Goal: Find specific page/section: Find specific page/section

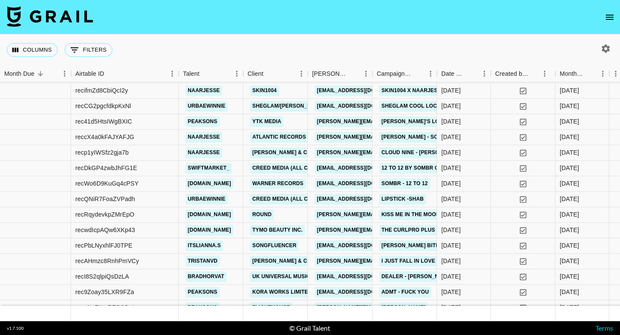
scroll to position [724, 0]
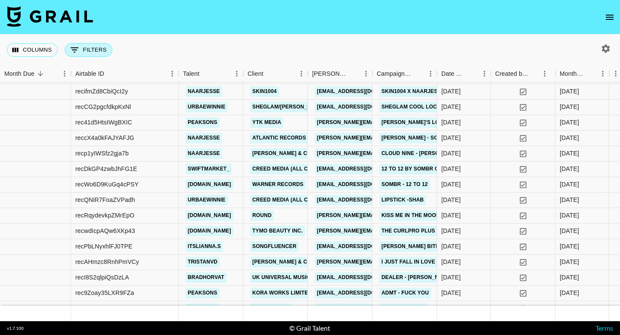
click at [95, 45] on button "0 Filters" at bounding box center [89, 50] width 48 height 14
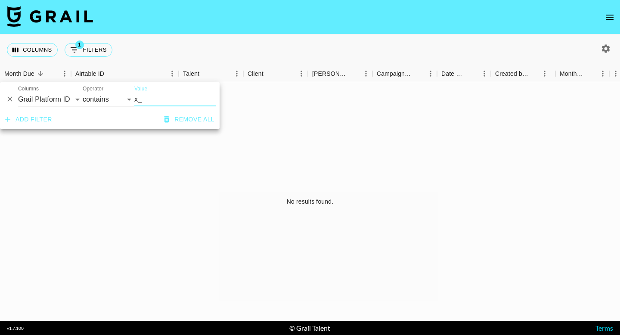
scroll to position [0, 0]
type input "x_ole"
click at [74, 100] on select "Grail Platform ID Airtable ID Talent Manager Client [PERSON_NAME] Campaign (Typ…" at bounding box center [50, 100] width 65 height 14
select select "talentName"
click at [18, 93] on select "Grail Platform ID Airtable ID Talent Manager Client [PERSON_NAME] Campaign (Typ…" at bounding box center [50, 100] width 65 height 14
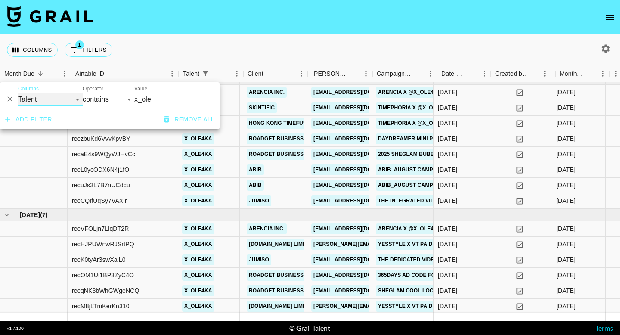
scroll to position [38, 0]
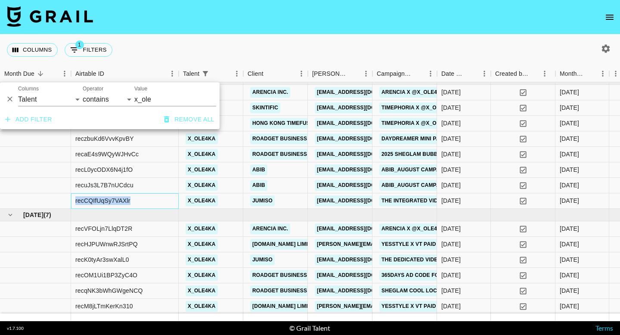
drag, startPoint x: 143, startPoint y: 202, endPoint x: 40, endPoint y: 204, distance: 102.5
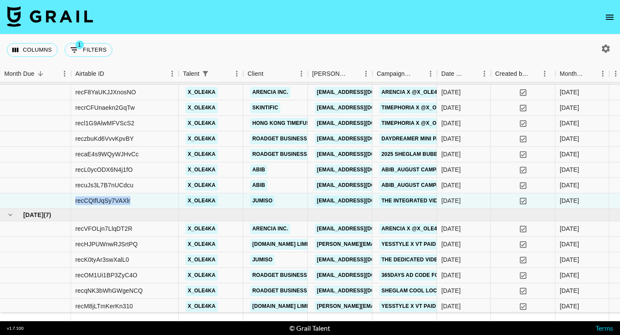
copy div "recCQIfUqSy7VAXlr"
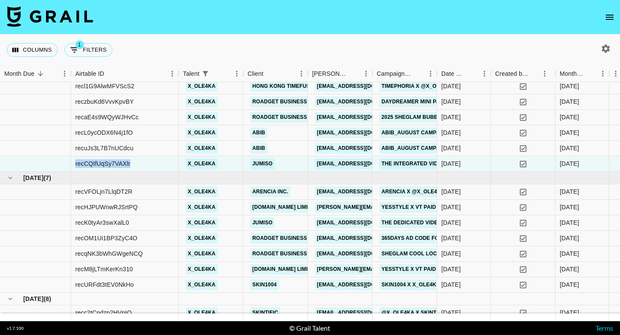
scroll to position [78, 0]
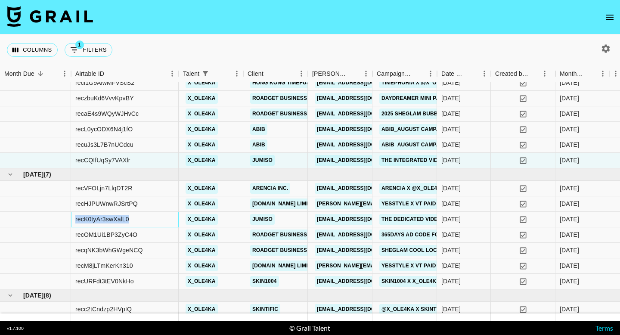
drag, startPoint x: 151, startPoint y: 224, endPoint x: 65, endPoint y: 223, distance: 86.1
copy div "recK0tyAr3swXalL0"
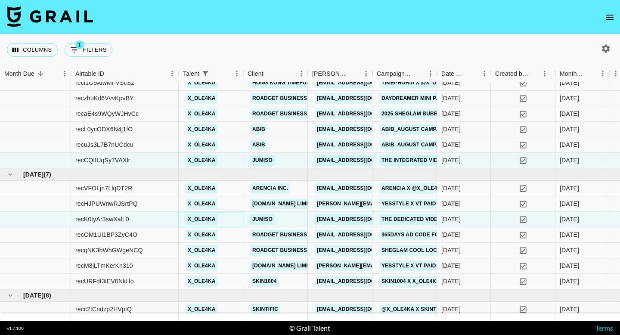
click at [237, 224] on div "x_ole4ka" at bounding box center [211, 220] width 65 height 16
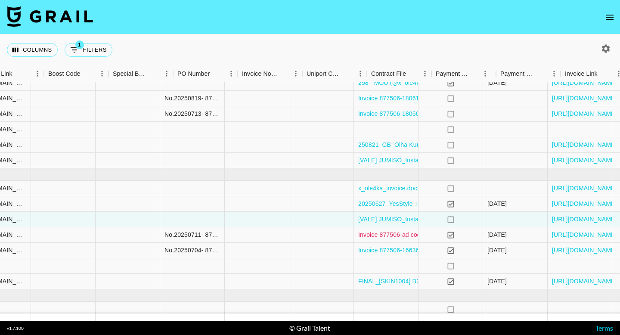
scroll to position [78, 885]
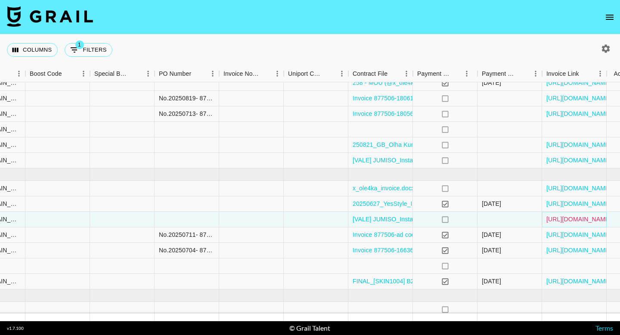
click at [560, 217] on link "[URL][DOMAIN_NAME]" at bounding box center [579, 219] width 65 height 9
click at [556, 159] on link "[URL][DOMAIN_NAME]" at bounding box center [579, 160] width 65 height 9
